Goal: Information Seeking & Learning: Learn about a topic

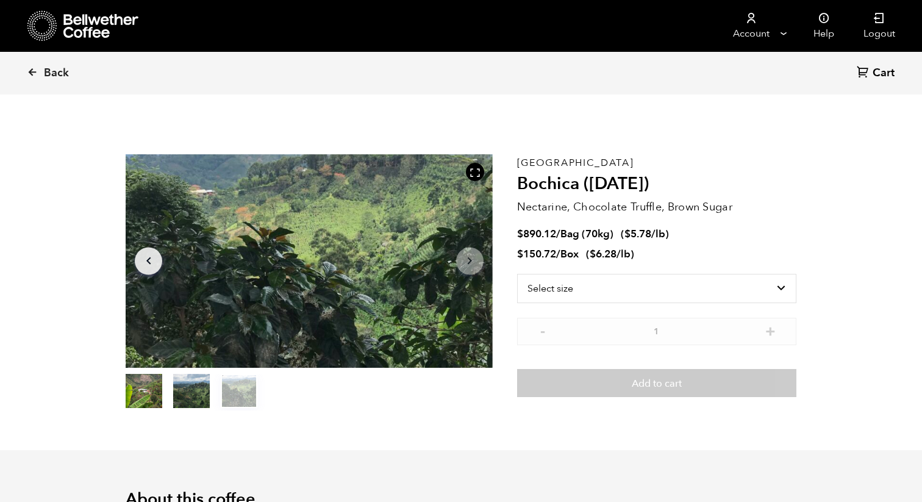
scroll to position [531, 650]
click at [32, 74] on icon at bounding box center [32, 71] width 11 height 11
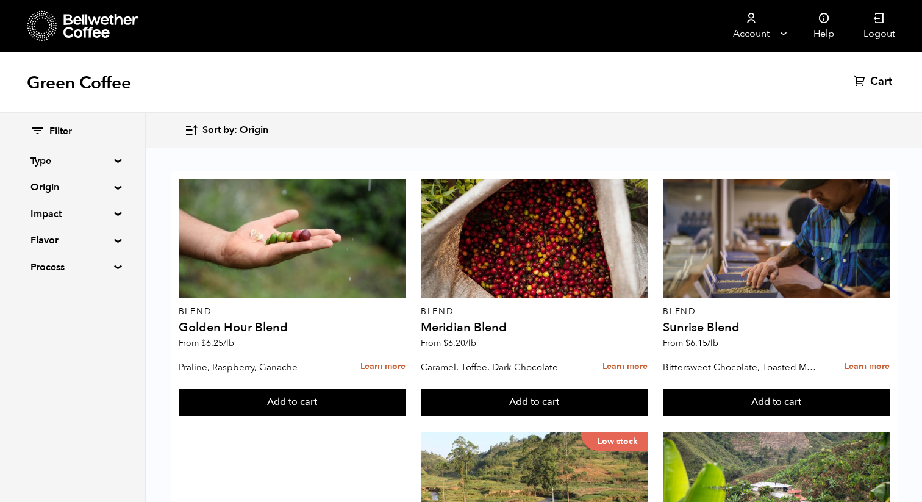
scroll to position [750, 0]
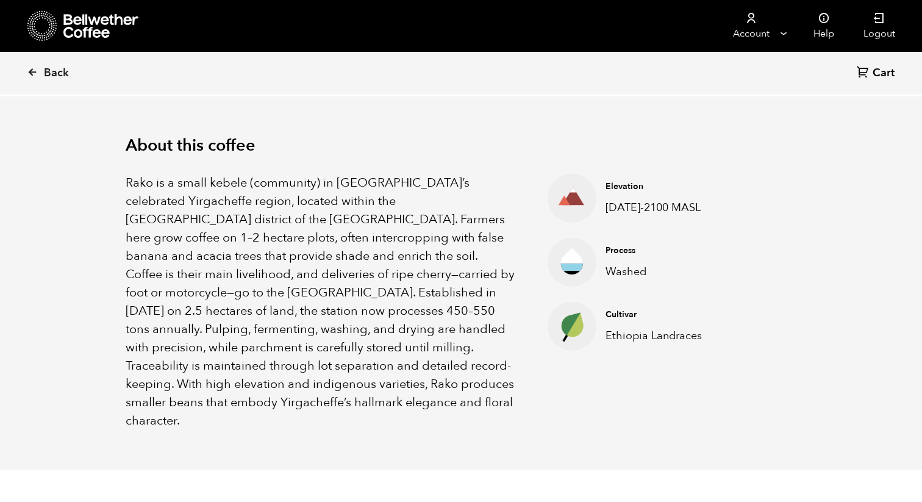
scroll to position [361, 0]
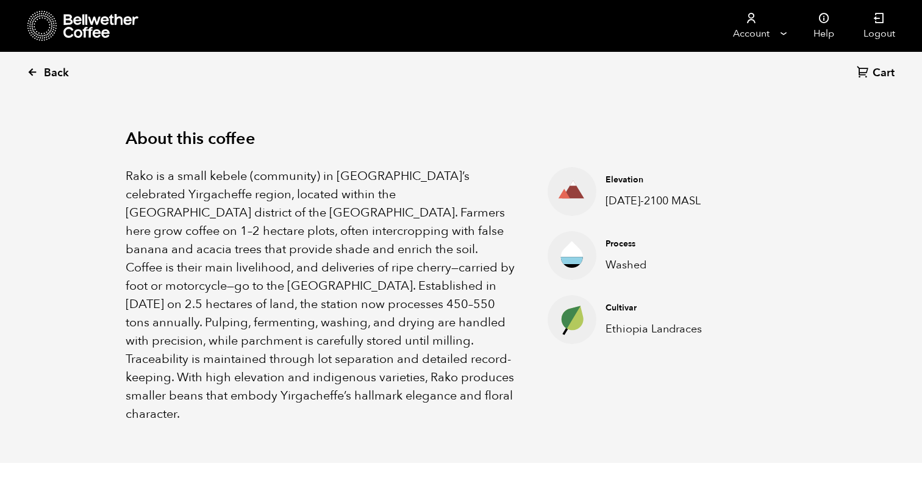
click at [29, 66] on icon at bounding box center [32, 71] width 11 height 11
